Goal: Find specific fact: Find specific fact

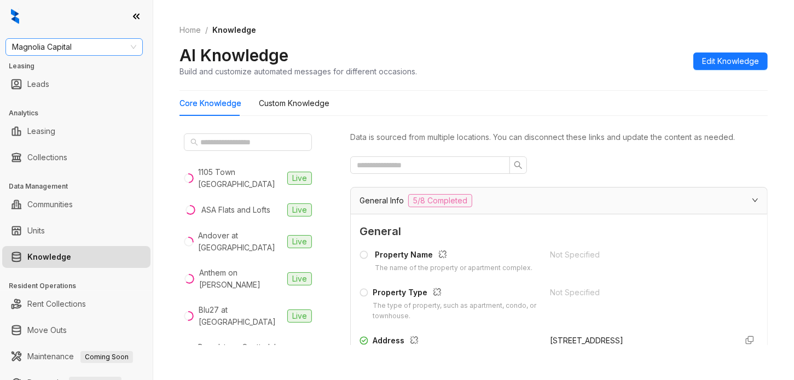
scroll to position [205, 0]
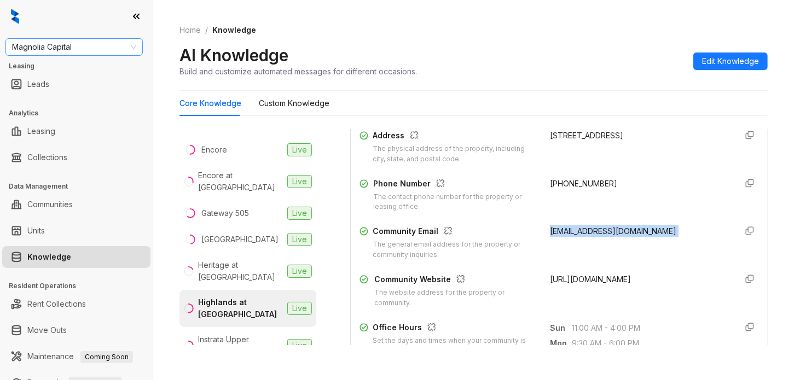
click at [97, 49] on span "Magnolia Capital" at bounding box center [74, 47] width 124 height 16
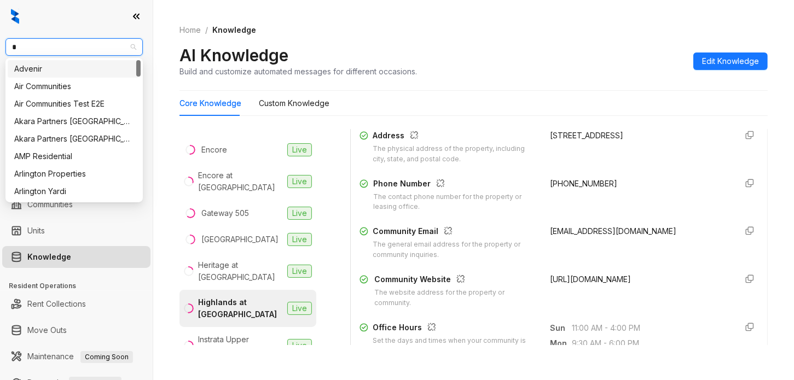
type input "**"
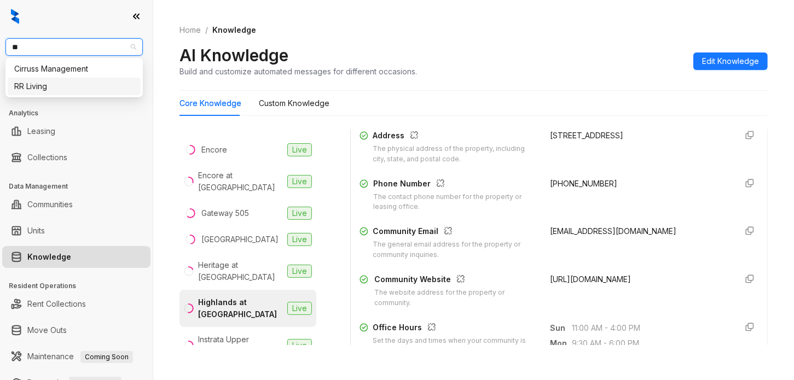
click at [80, 86] on div "RR Living" at bounding box center [74, 86] width 120 height 12
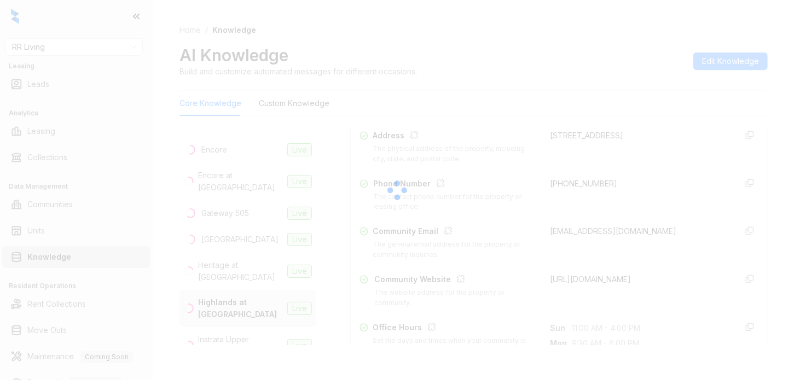
click at [786, 94] on div at bounding box center [397, 190] width 794 height 380
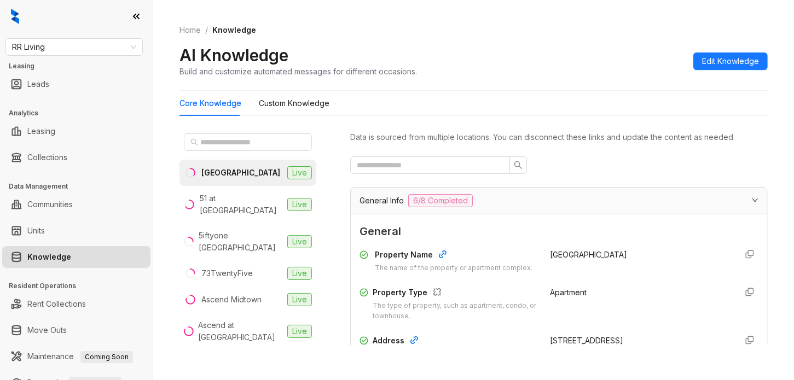
click at [585, 37] on div "Home / Knowledge AI Knowledge Build and customize automated messages for differ…" at bounding box center [474, 51] width 588 height 80
click at [242, 268] on div "73TwentyFive" at bounding box center [226, 274] width 51 height 12
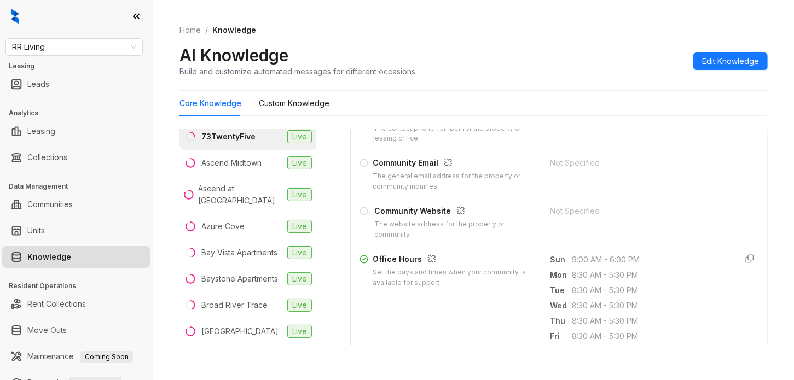
scroll to position [205, 0]
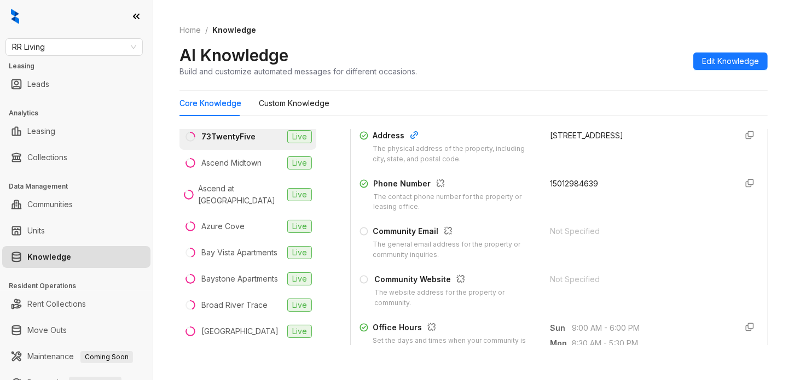
click at [568, 188] on span "15012984639" at bounding box center [574, 183] width 48 height 9
click at [564, 188] on span "15012984639" at bounding box center [574, 183] width 48 height 9
copy span "15012984639"
